Goal: Task Accomplishment & Management: Use online tool/utility

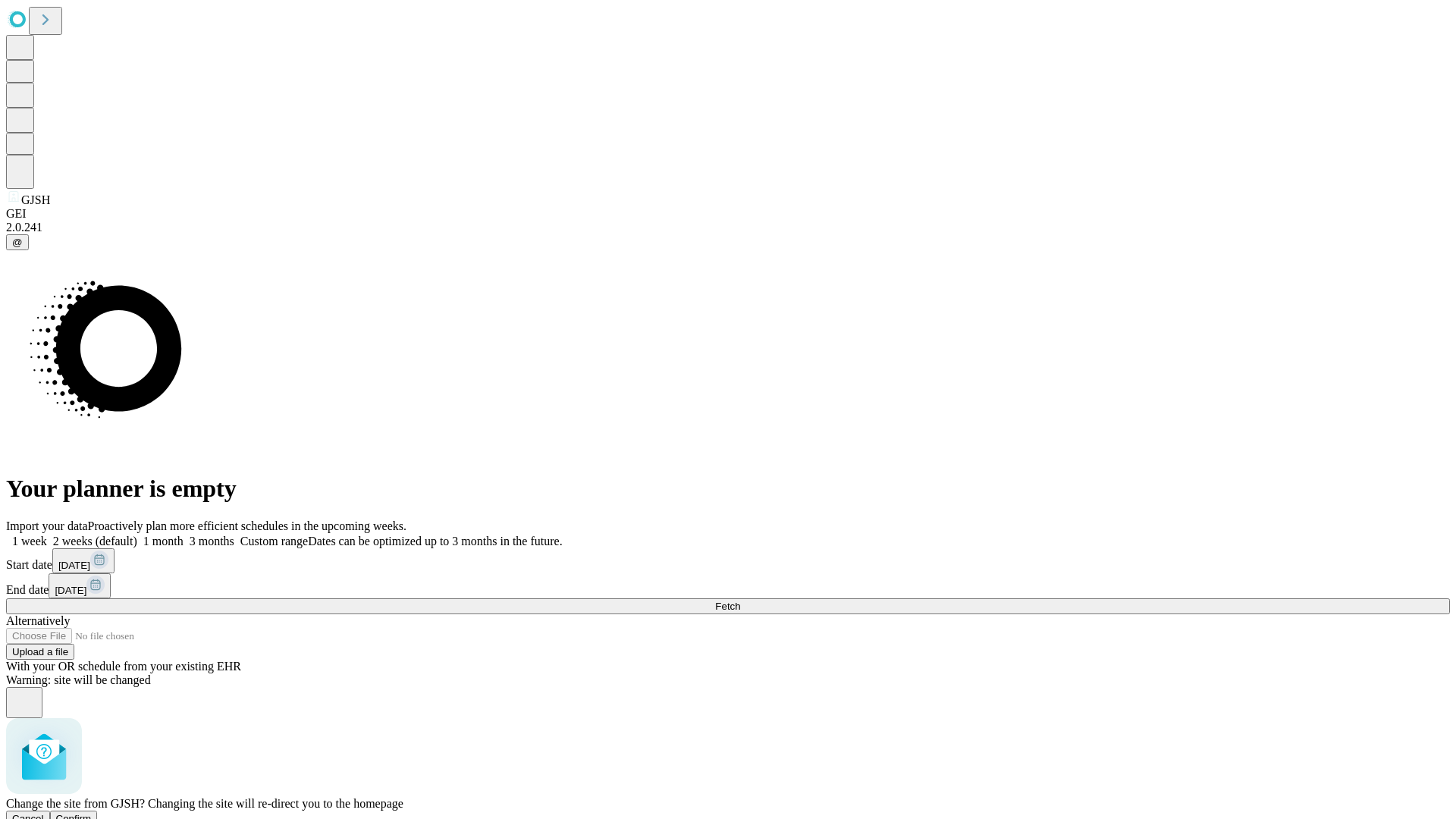
click at [92, 813] on span "Confirm" at bounding box center [74, 818] width 36 height 11
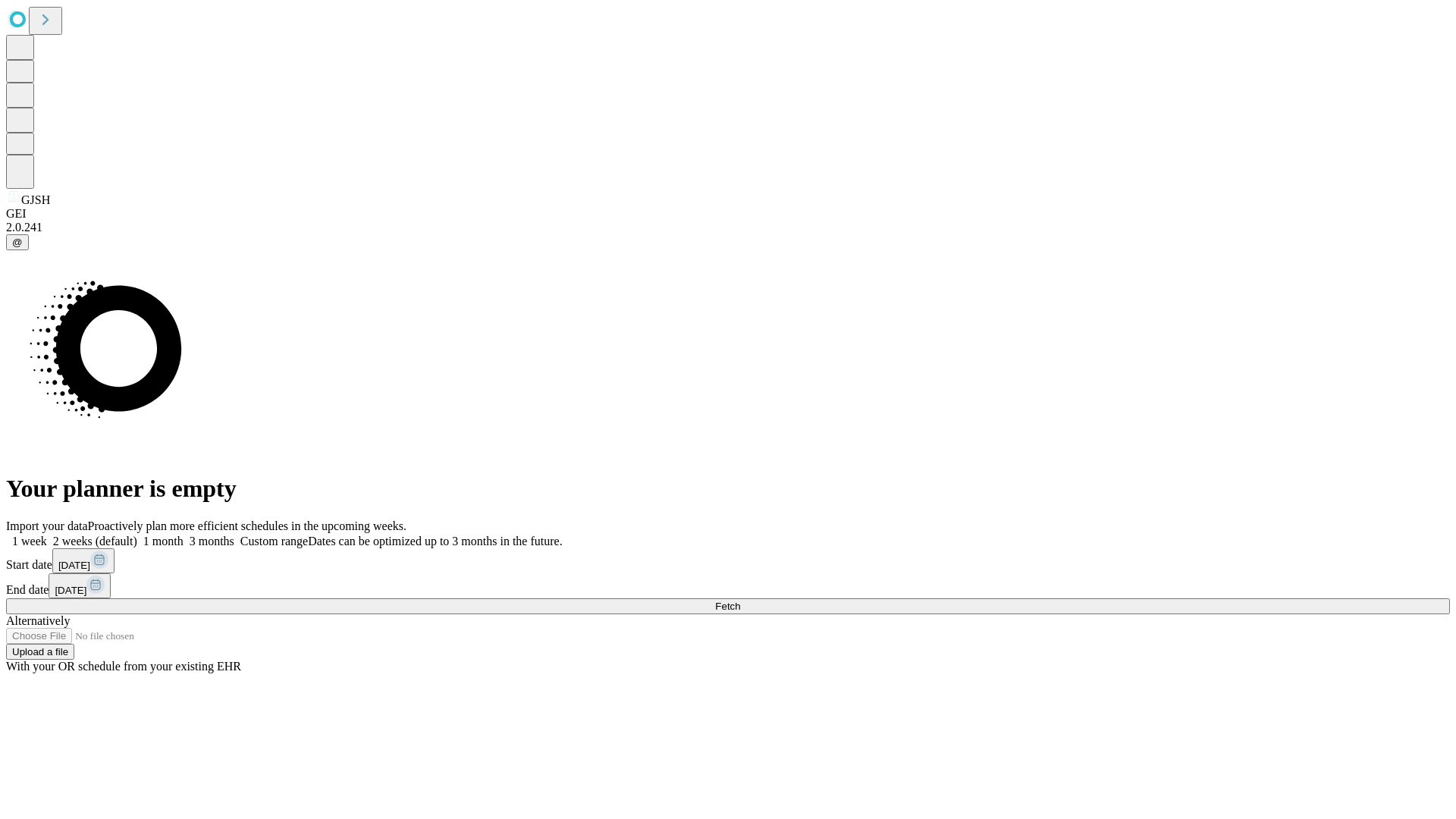
click at [138, 534] on label "2 weeks (default)" at bounding box center [92, 541] width 90 height 13
click at [740, 601] on span "Fetch" at bounding box center [727, 606] width 25 height 11
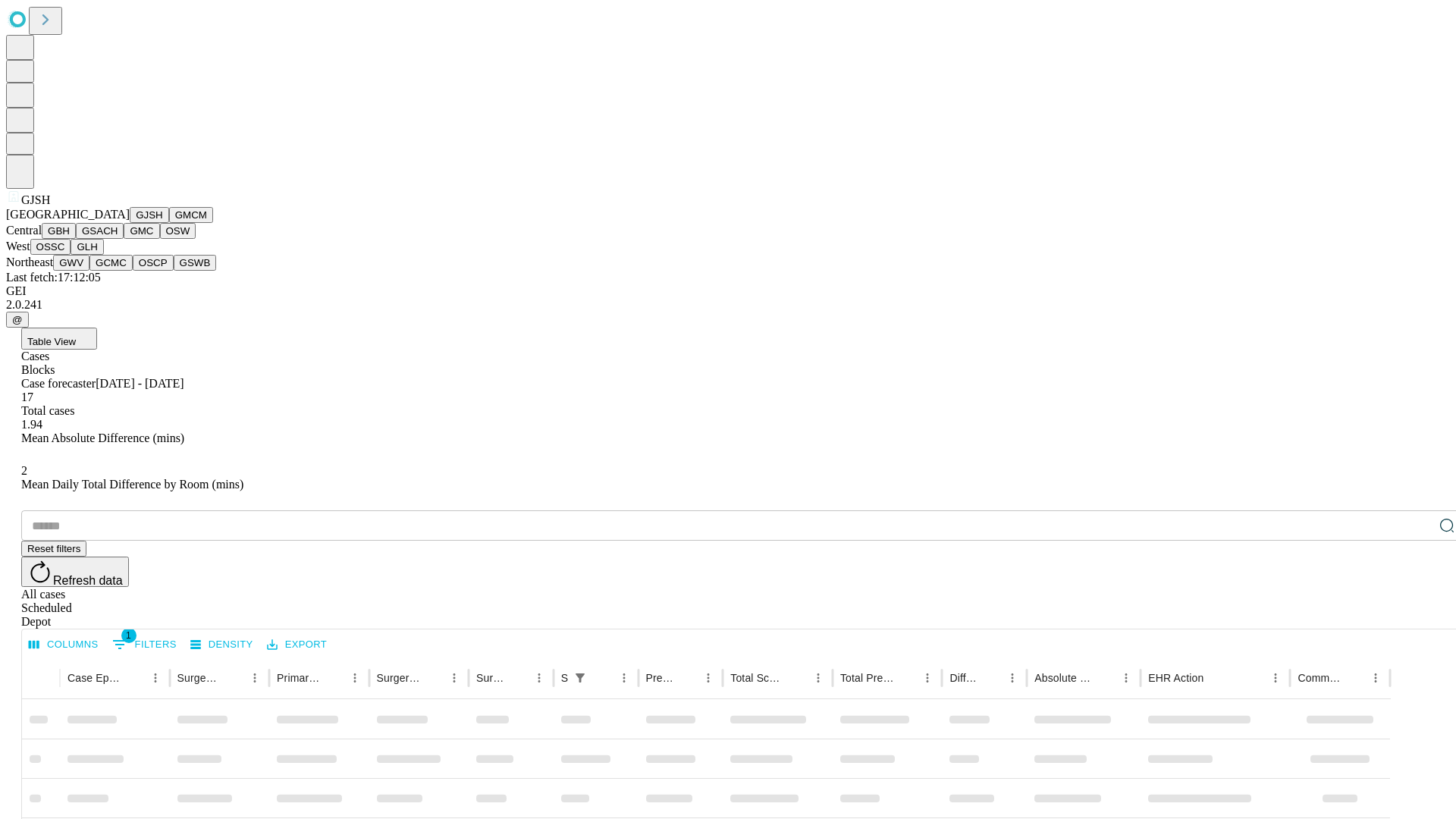
click at [169, 223] on button "GMCM" at bounding box center [190, 215] width 44 height 16
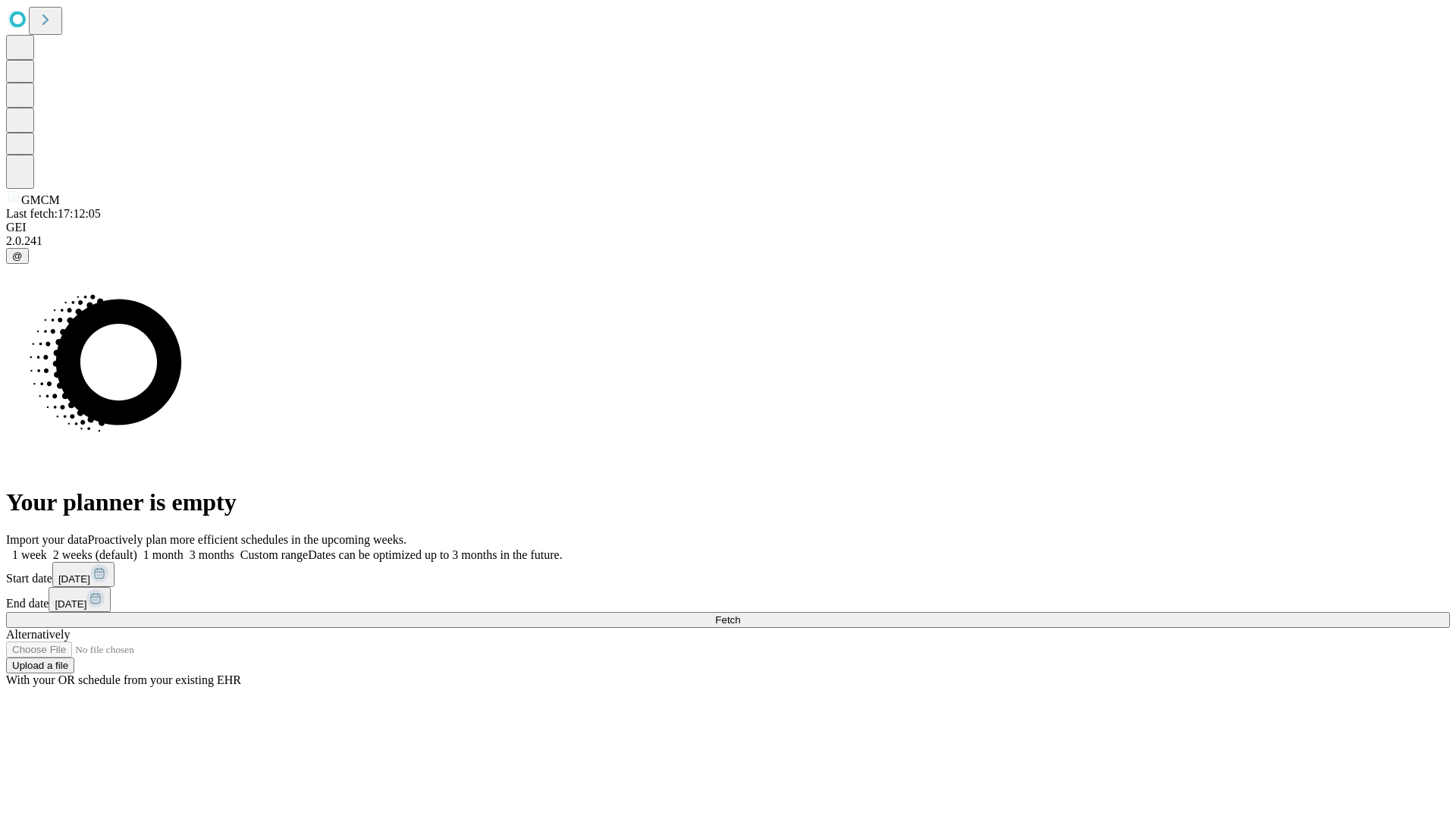
click at [138, 548] on label "2 weeks (default)" at bounding box center [92, 554] width 90 height 13
click at [740, 614] on span "Fetch" at bounding box center [727, 620] width 25 height 11
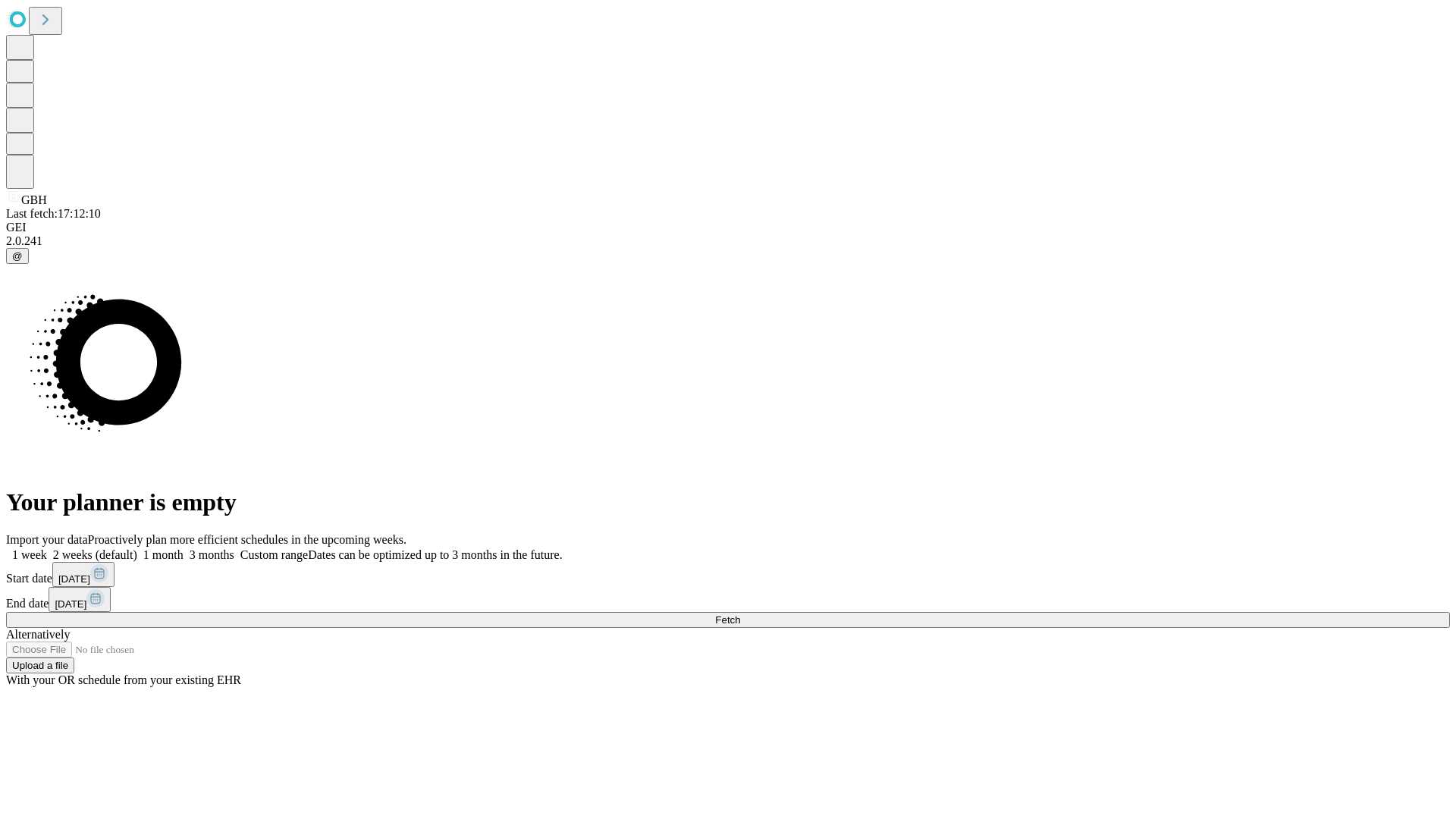
click at [138, 548] on label "2 weeks (default)" at bounding box center [92, 554] width 90 height 13
click at [740, 614] on span "Fetch" at bounding box center [727, 620] width 25 height 11
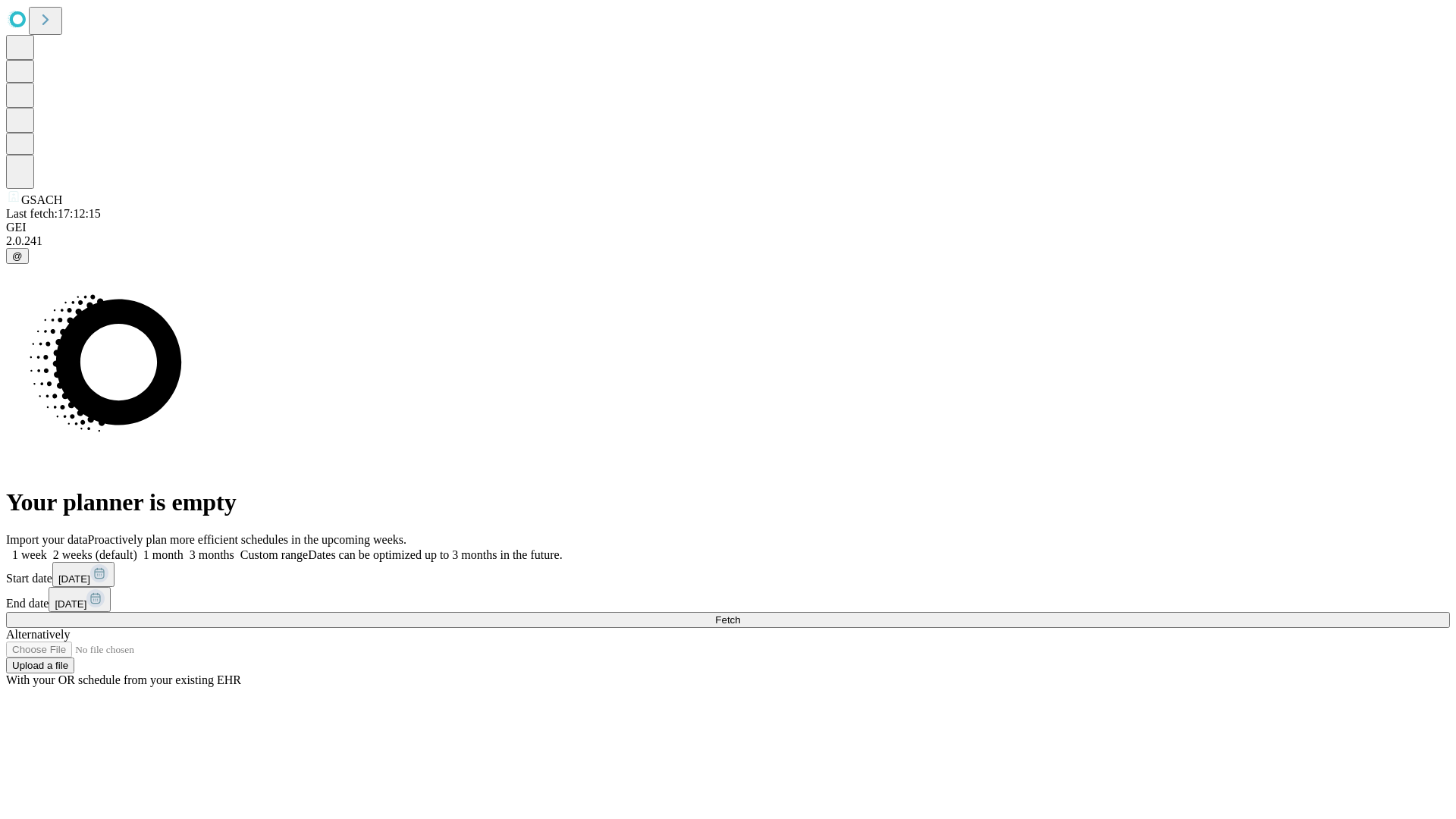
click at [138, 548] on label "2 weeks (default)" at bounding box center [92, 554] width 90 height 13
click at [740, 614] on span "Fetch" at bounding box center [727, 620] width 25 height 11
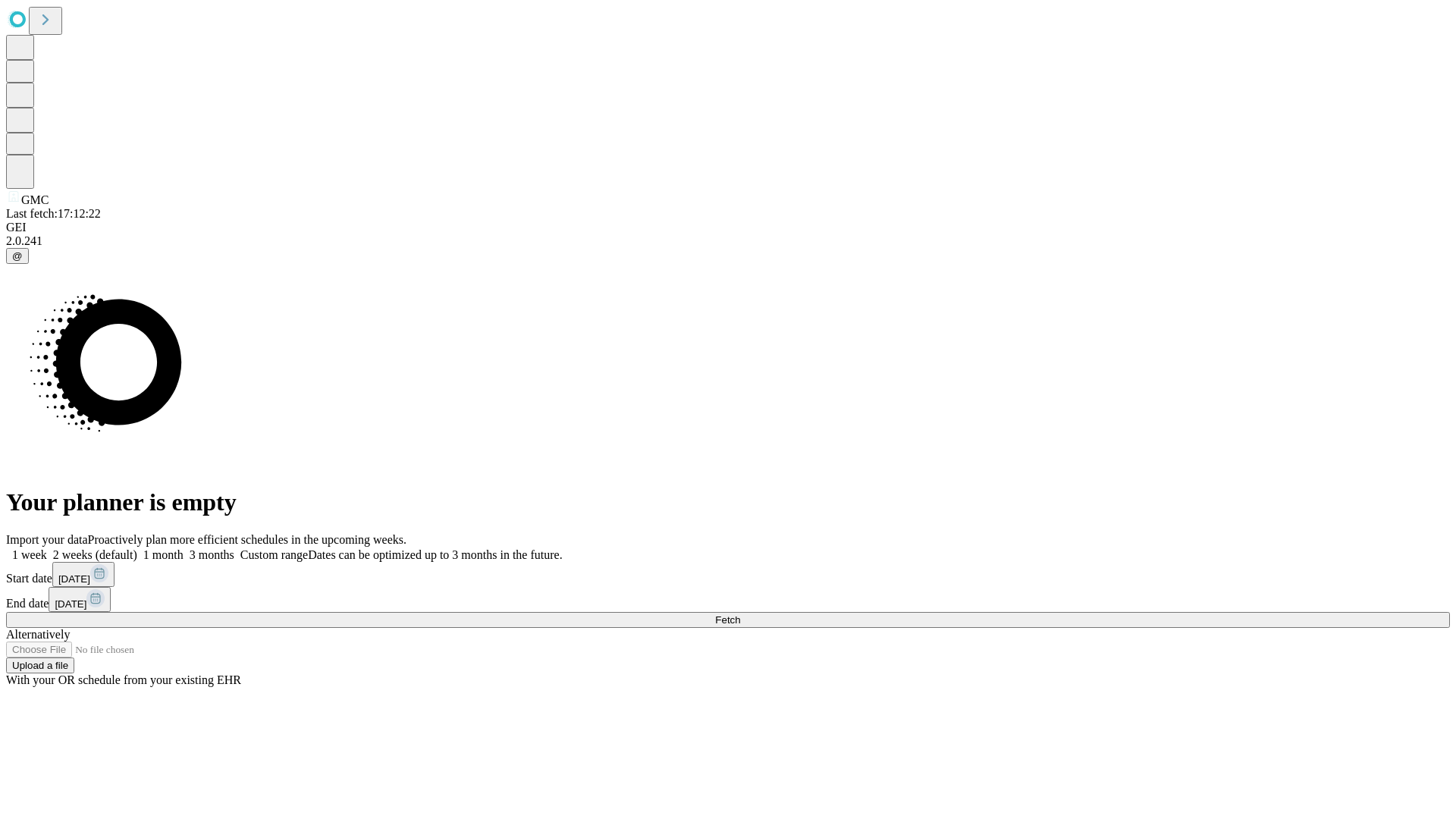
click at [138, 548] on label "2 weeks (default)" at bounding box center [92, 554] width 90 height 13
click at [740, 614] on span "Fetch" at bounding box center [727, 620] width 25 height 11
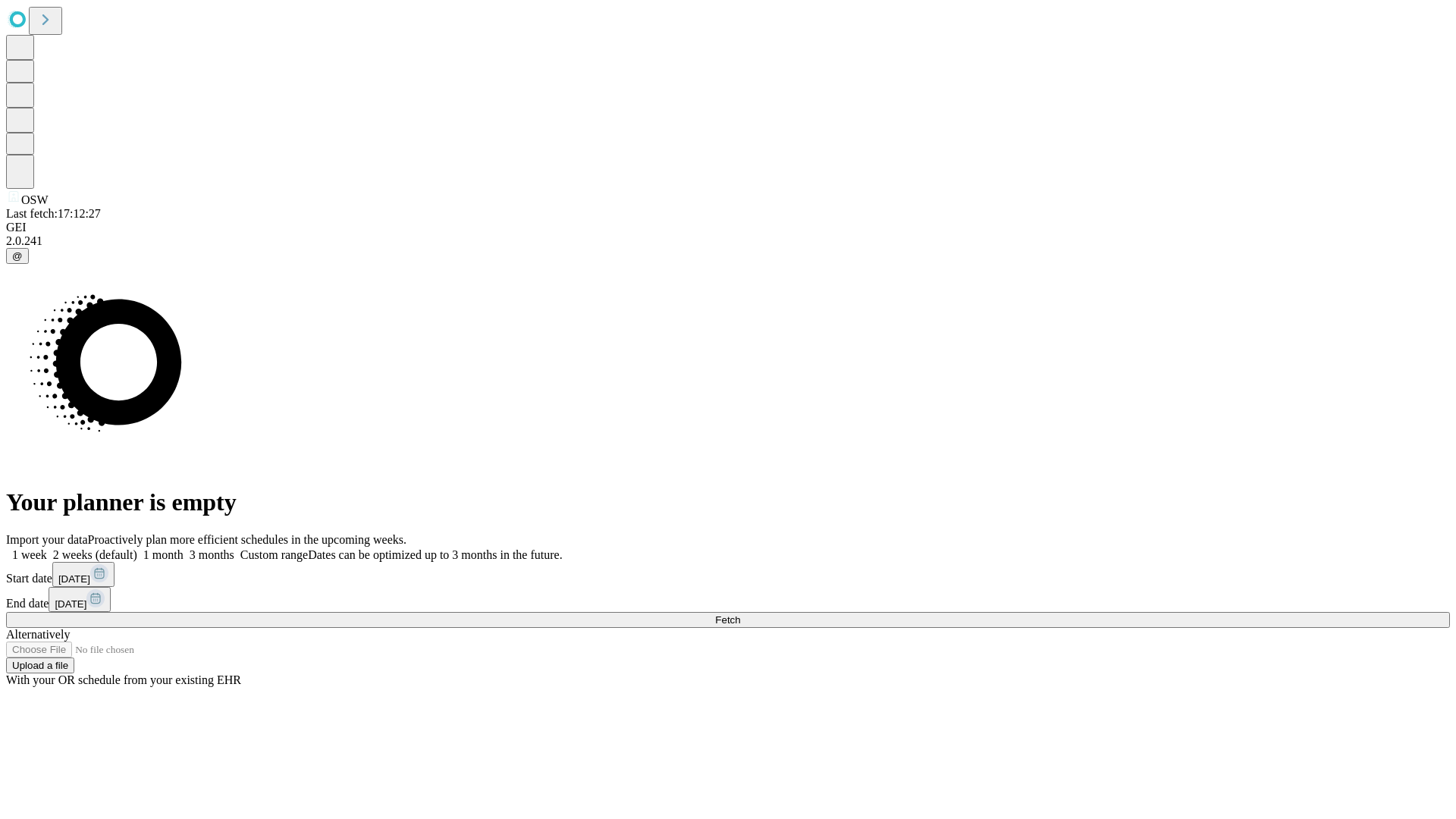
click at [138, 548] on label "2 weeks (default)" at bounding box center [92, 554] width 90 height 13
click at [740, 614] on span "Fetch" at bounding box center [727, 620] width 25 height 11
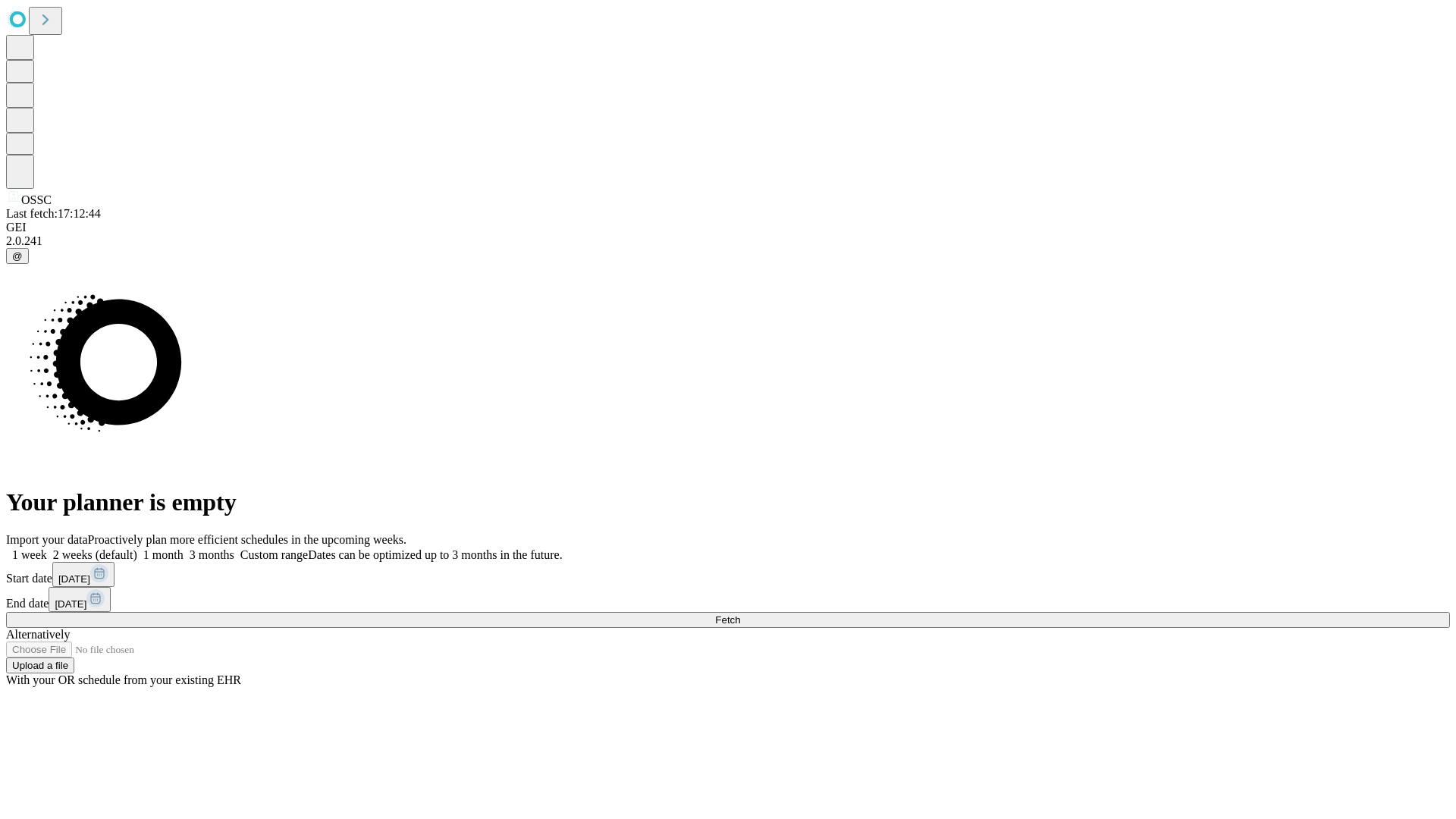
click at [138, 548] on label "2 weeks (default)" at bounding box center [92, 554] width 90 height 13
click at [740, 614] on span "Fetch" at bounding box center [727, 620] width 25 height 11
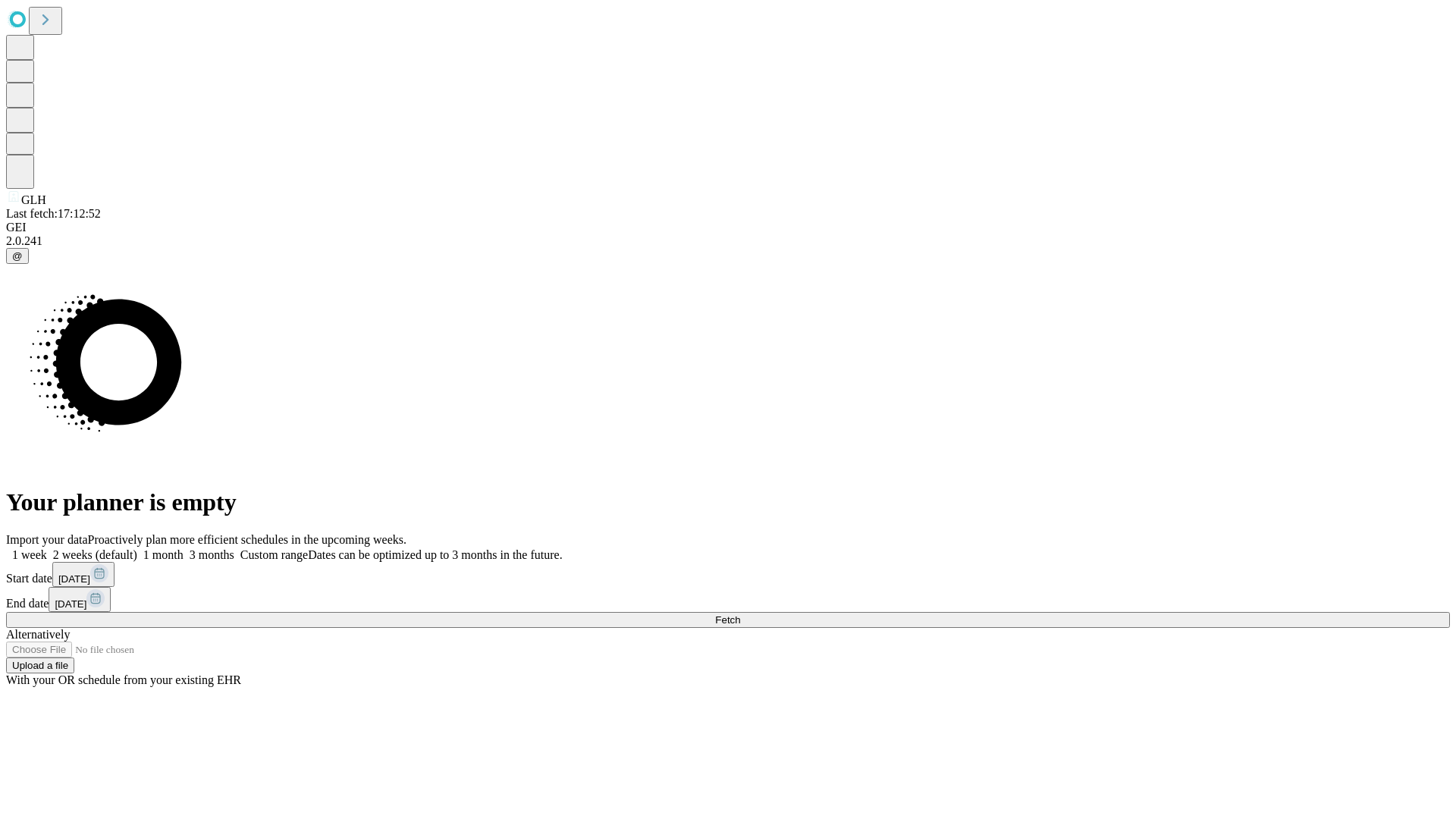
click at [138, 548] on label "2 weeks (default)" at bounding box center [92, 554] width 90 height 13
click at [740, 614] on span "Fetch" at bounding box center [727, 620] width 25 height 11
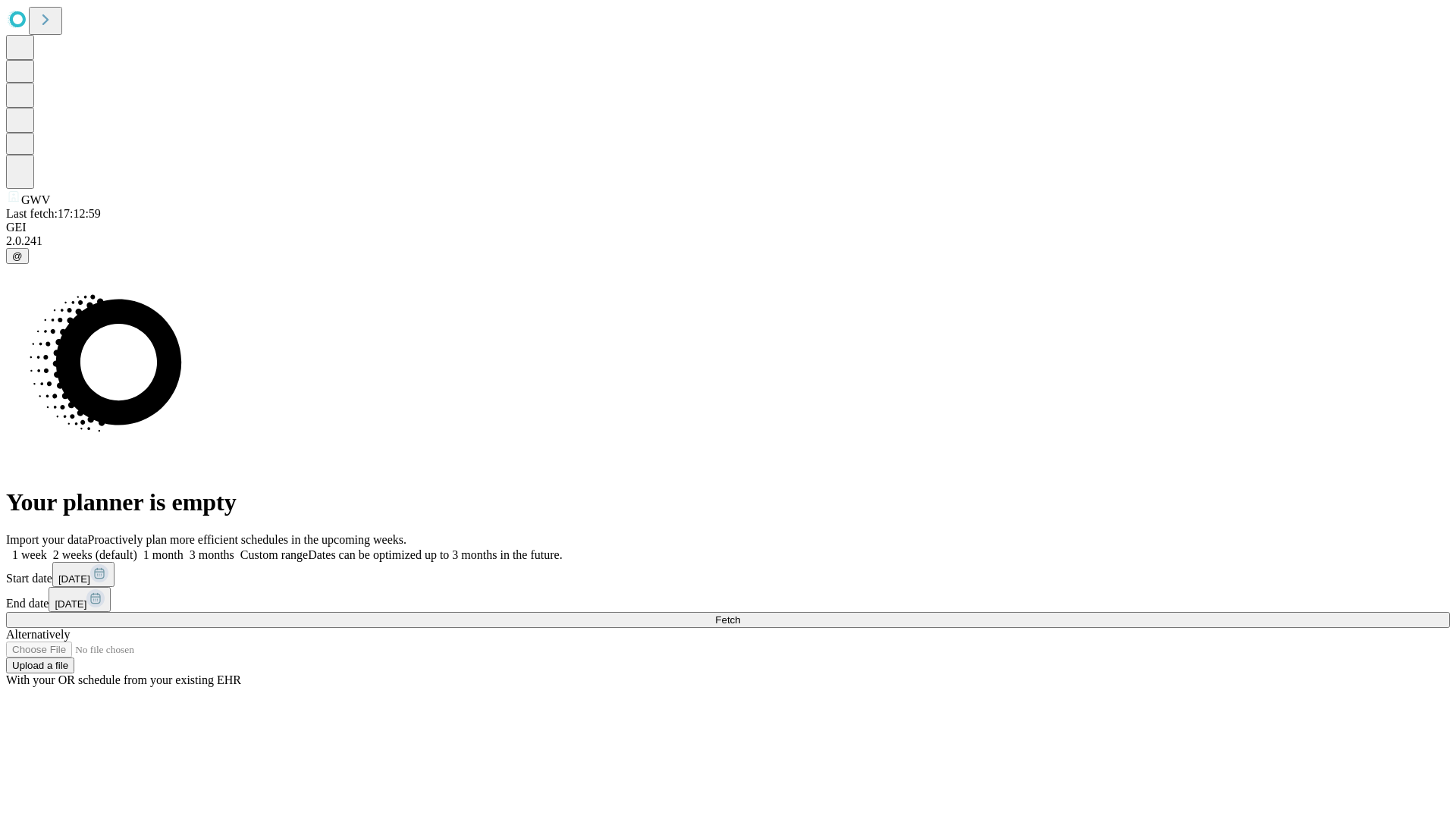
click at [138, 548] on label "2 weeks (default)" at bounding box center [92, 554] width 90 height 13
click at [740, 614] on span "Fetch" at bounding box center [727, 620] width 25 height 11
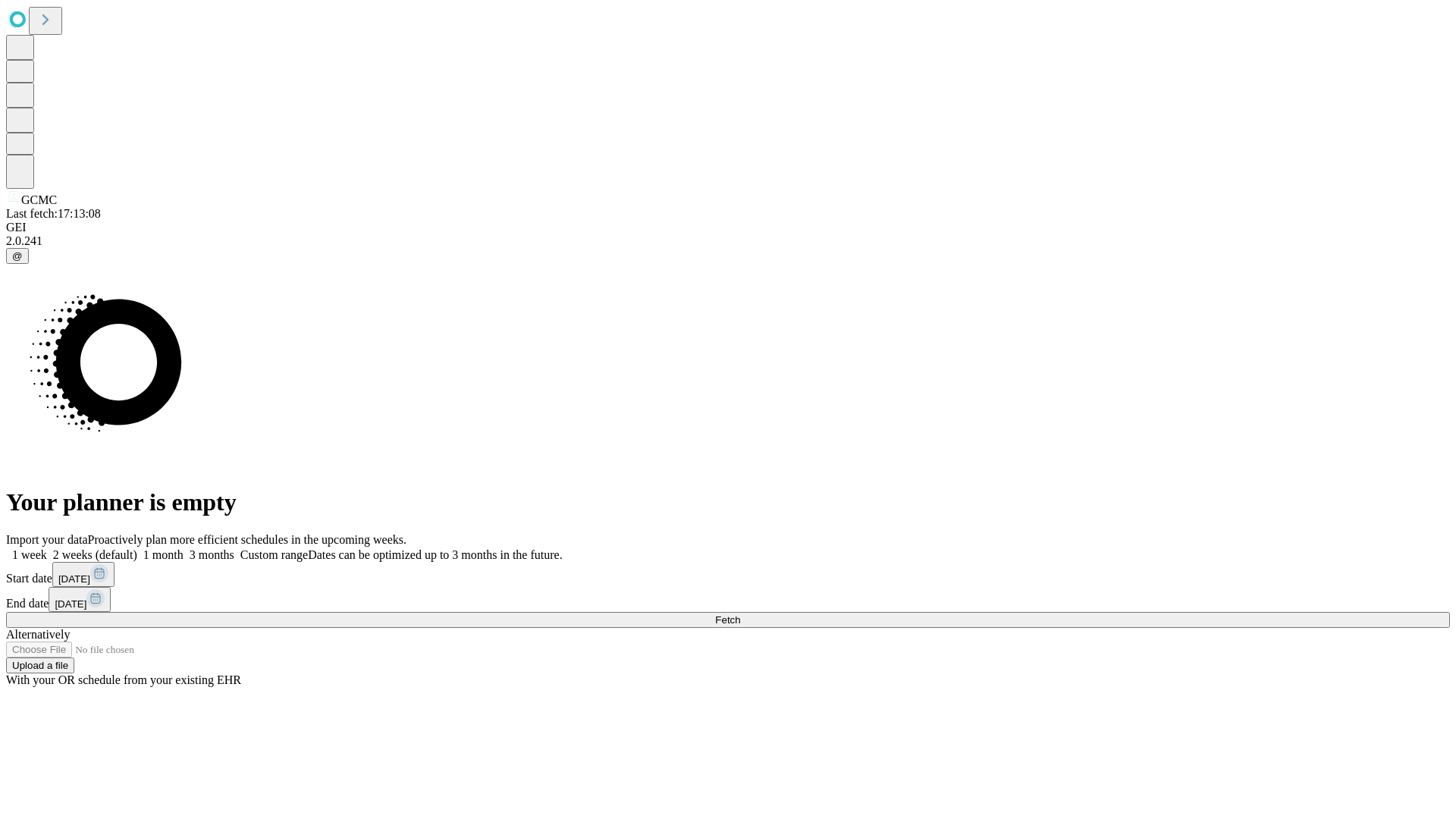
click at [138, 548] on label "2 weeks (default)" at bounding box center [92, 554] width 90 height 13
click at [740, 614] on span "Fetch" at bounding box center [727, 620] width 25 height 11
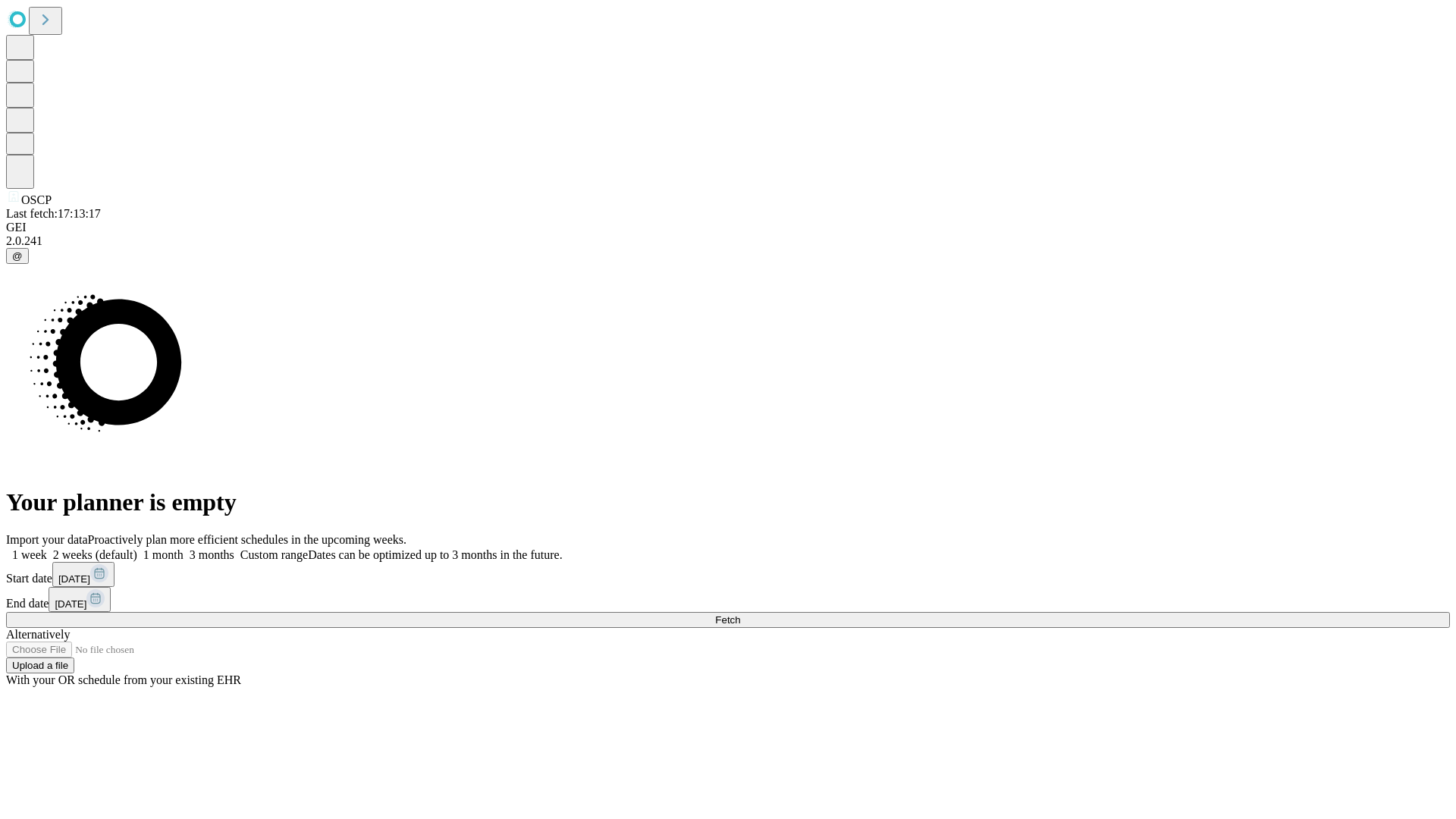
click at [138, 548] on label "2 weeks (default)" at bounding box center [92, 554] width 90 height 13
click at [740, 614] on span "Fetch" at bounding box center [727, 620] width 25 height 11
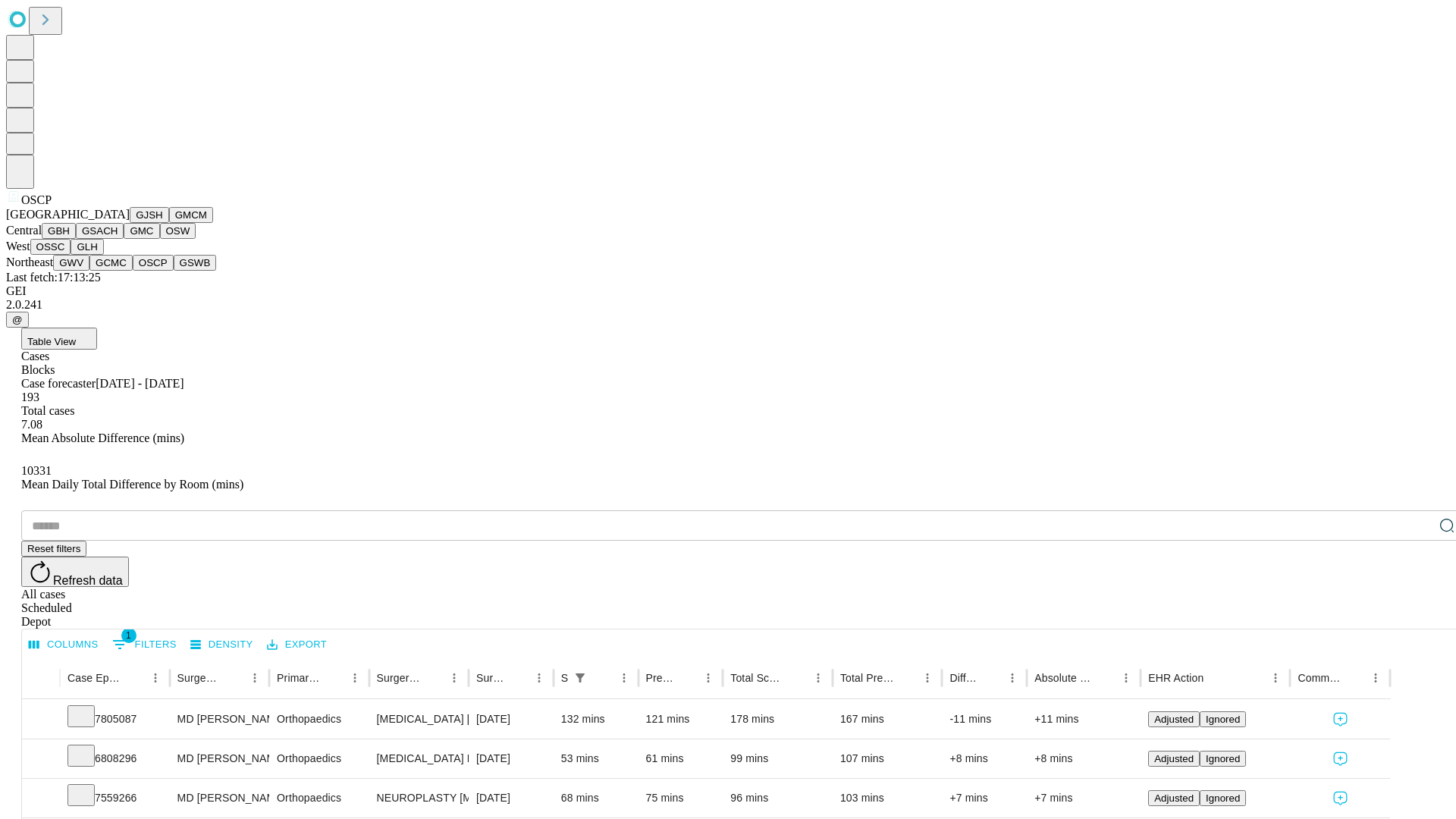
click at [174, 270] on button "GSWB" at bounding box center [195, 263] width 43 height 16
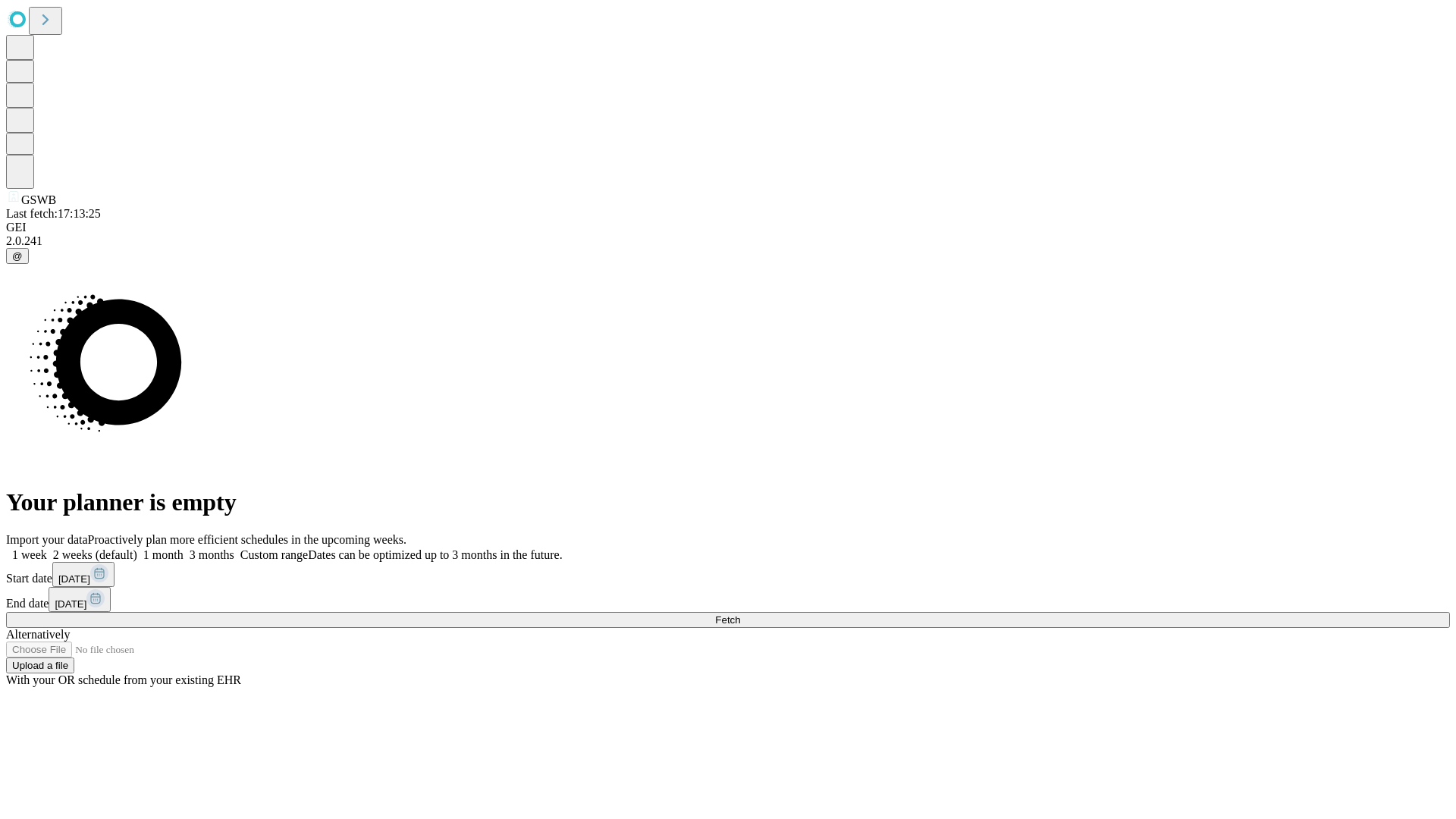
click at [138, 548] on label "2 weeks (default)" at bounding box center [92, 554] width 90 height 13
click at [740, 614] on span "Fetch" at bounding box center [727, 620] width 25 height 11
